Goal: Navigation & Orientation: Find specific page/section

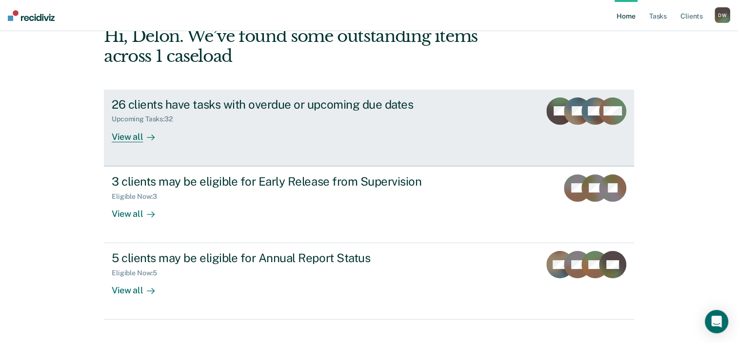
scroll to position [71, 0]
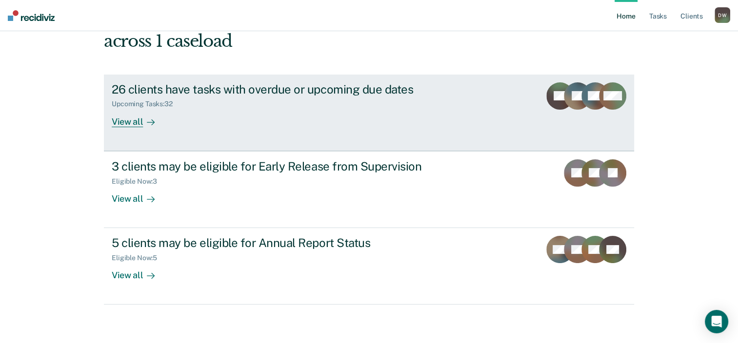
click at [133, 122] on div "View all" at bounding box center [139, 117] width 55 height 19
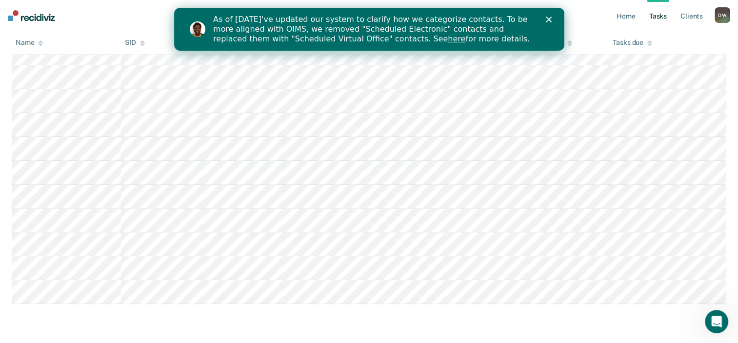
scroll to position [448, 0]
